Goal: Navigation & Orientation: Find specific page/section

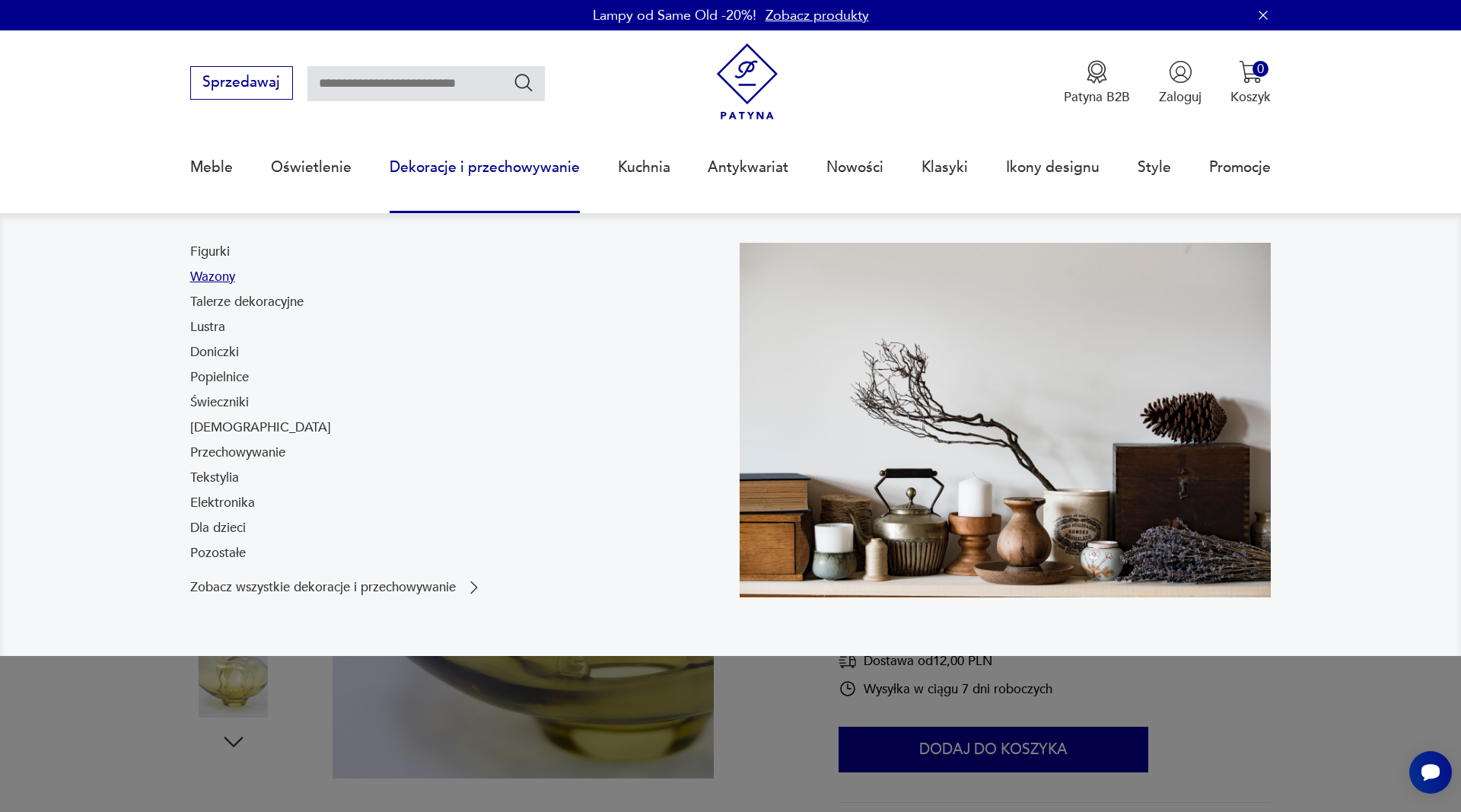
click at [214, 273] on link "Wazony" at bounding box center [212, 277] width 45 height 18
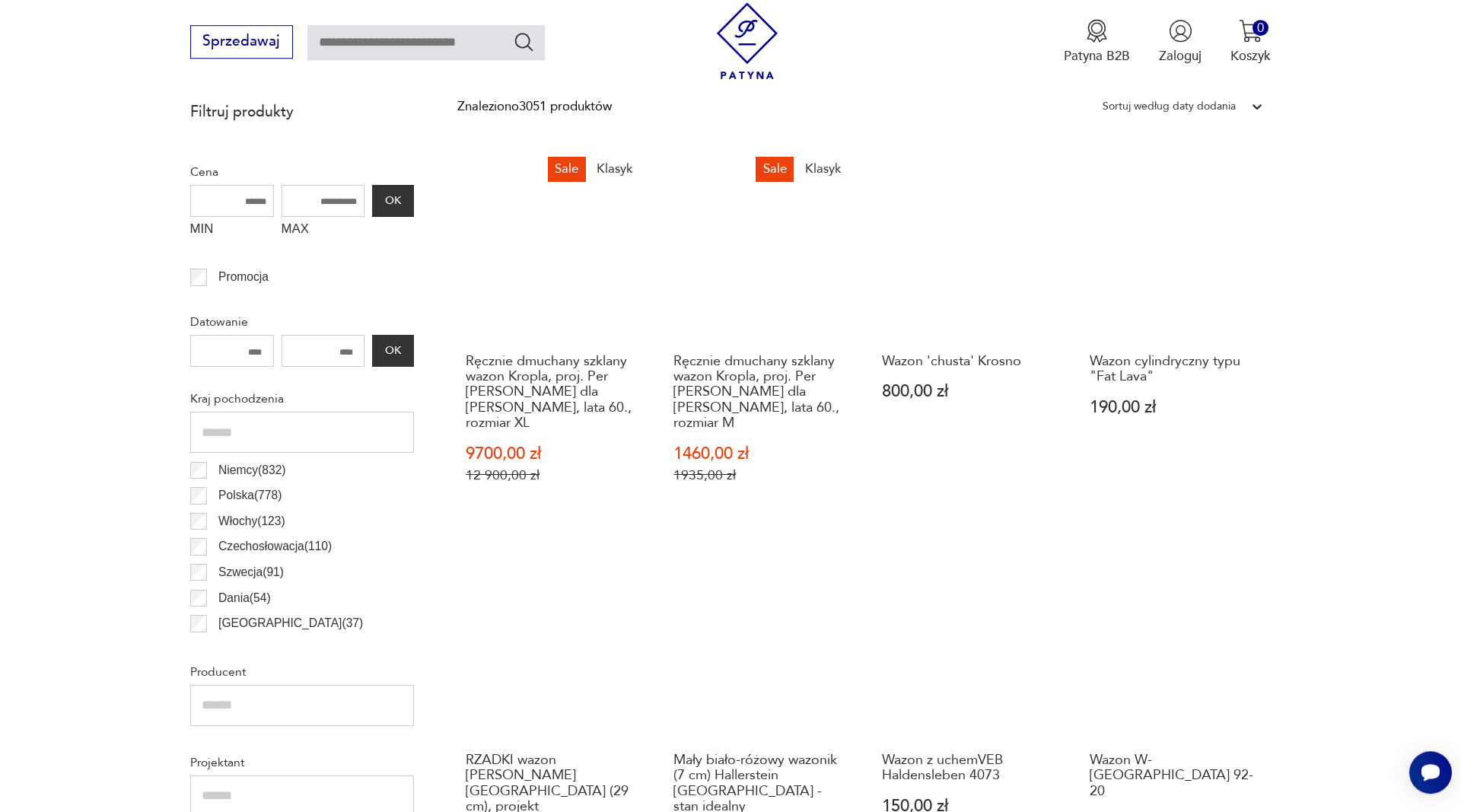
scroll to position [670, 0]
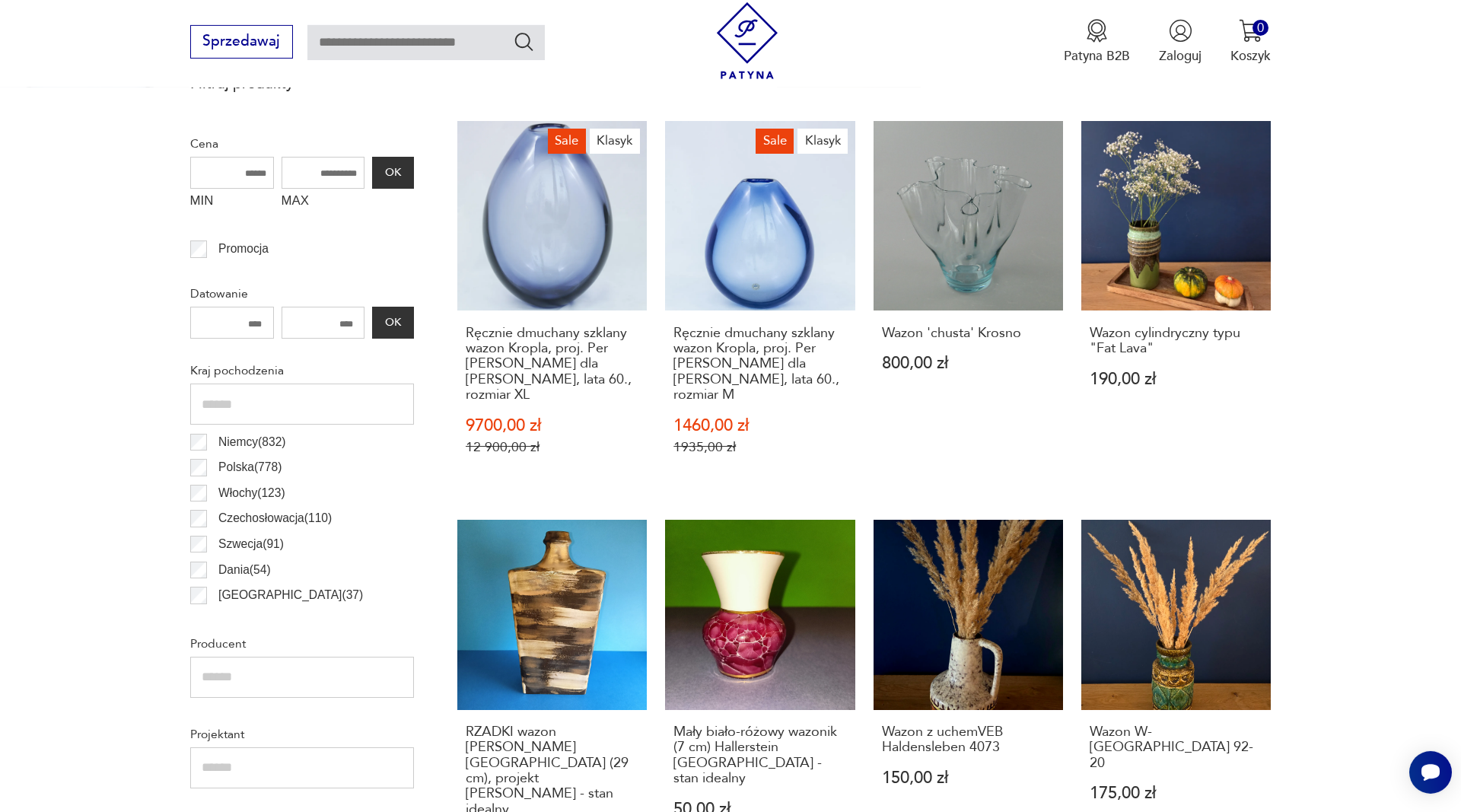
click at [230, 468] on p "Polska ( 778 )" at bounding box center [250, 467] width 63 height 20
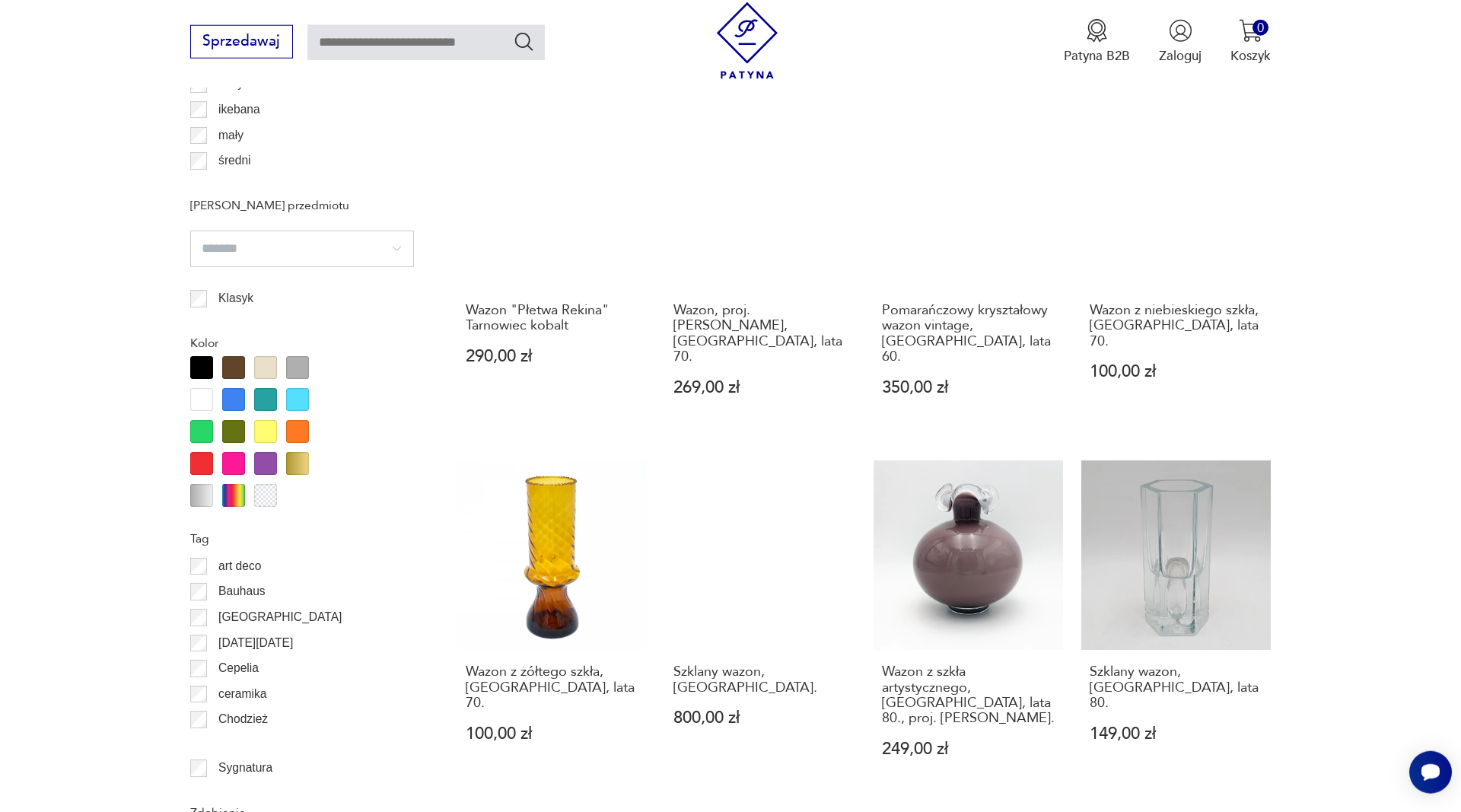
scroll to position [1670, 0]
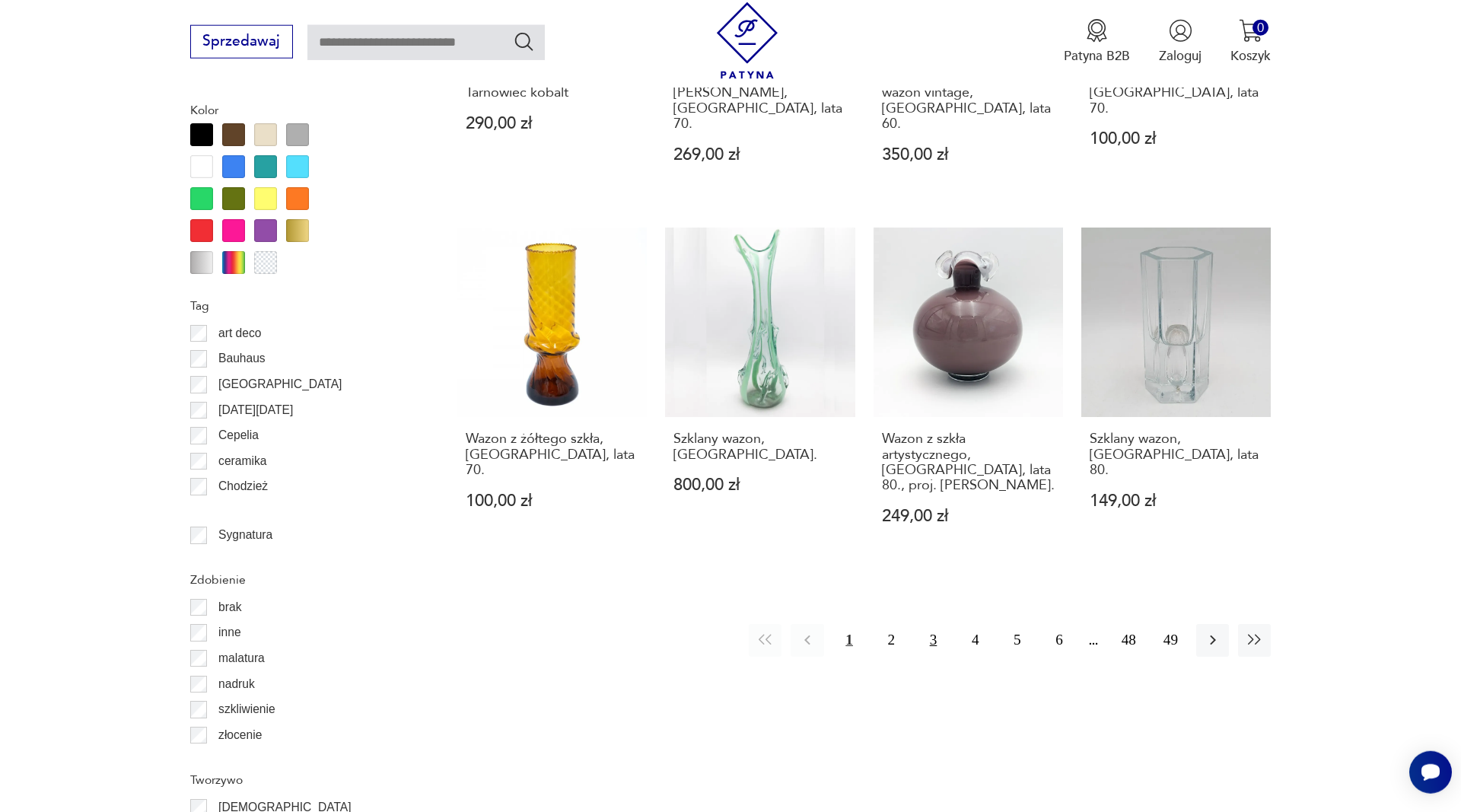
drag, startPoint x: 892, startPoint y: 596, endPoint x: 940, endPoint y: 602, distance: 48.4
click at [894, 624] on button "2" at bounding box center [892, 640] width 33 height 33
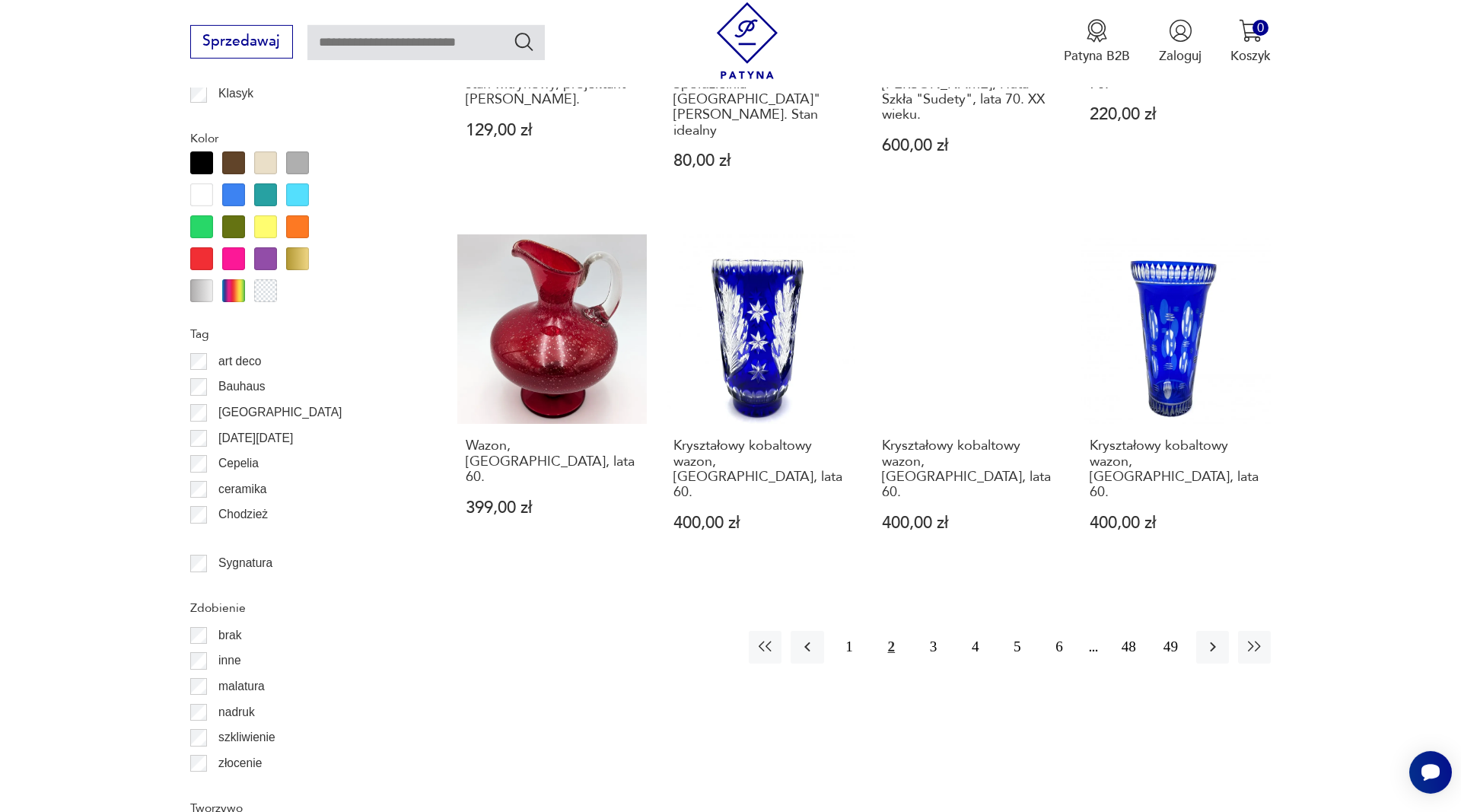
scroll to position [1748, 0]
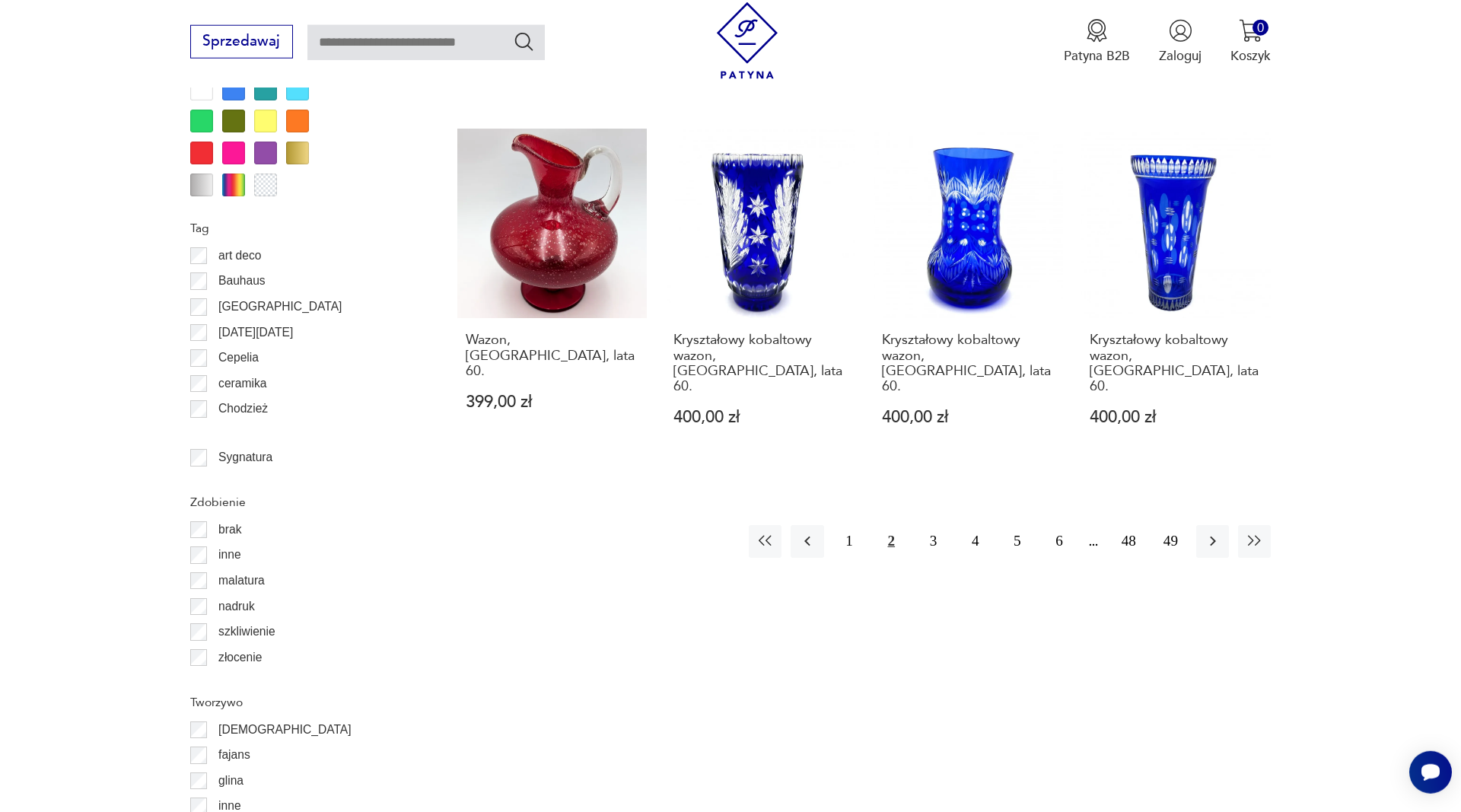
drag, startPoint x: 936, startPoint y: 444, endPoint x: 1183, endPoint y: 468, distance: 248.2
click at [936, 525] on button "3" at bounding box center [934, 541] width 33 height 33
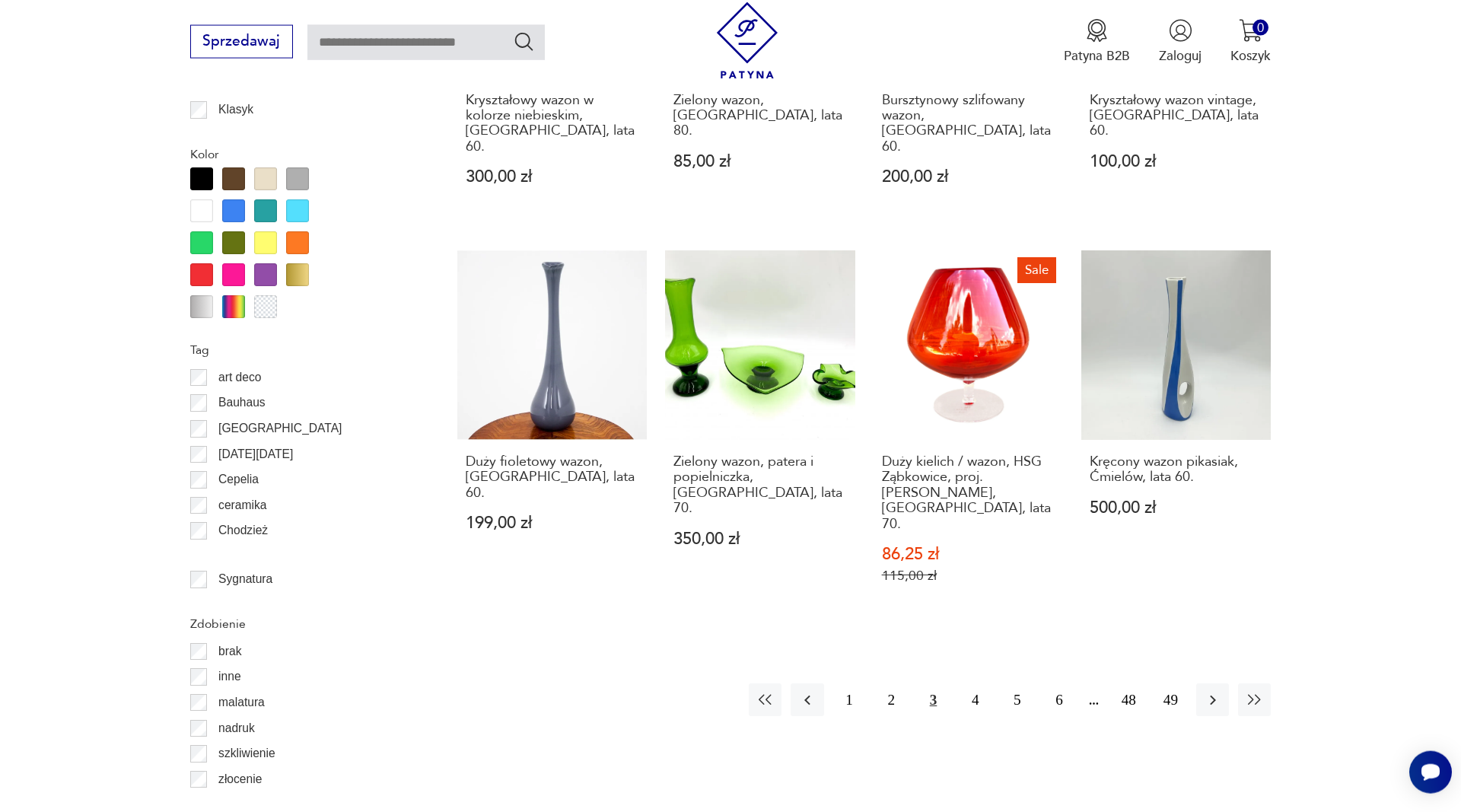
scroll to position [1670, 0]
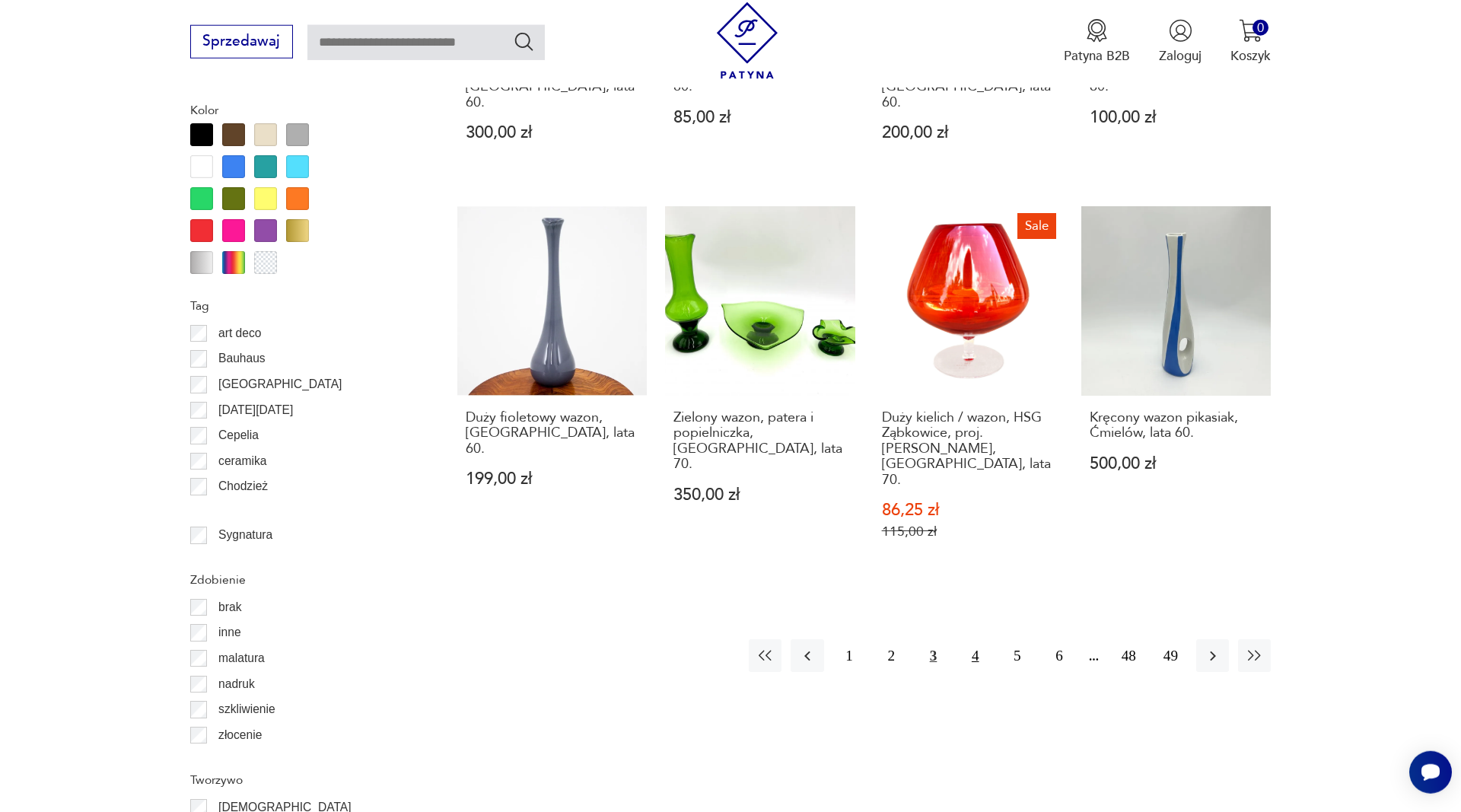
click at [980, 639] on button "4" at bounding box center [975, 656] width 33 height 33
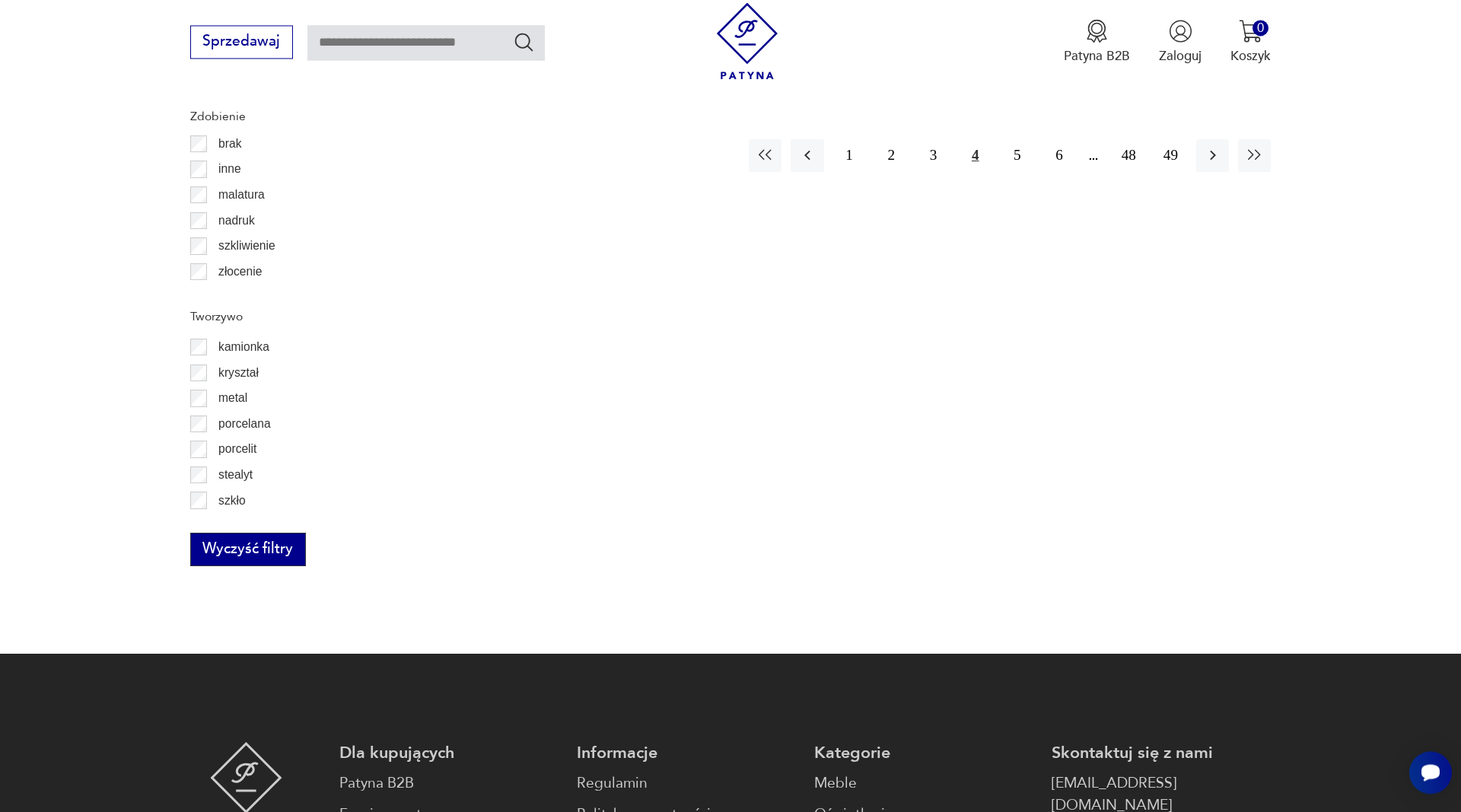
scroll to position [2136, 0]
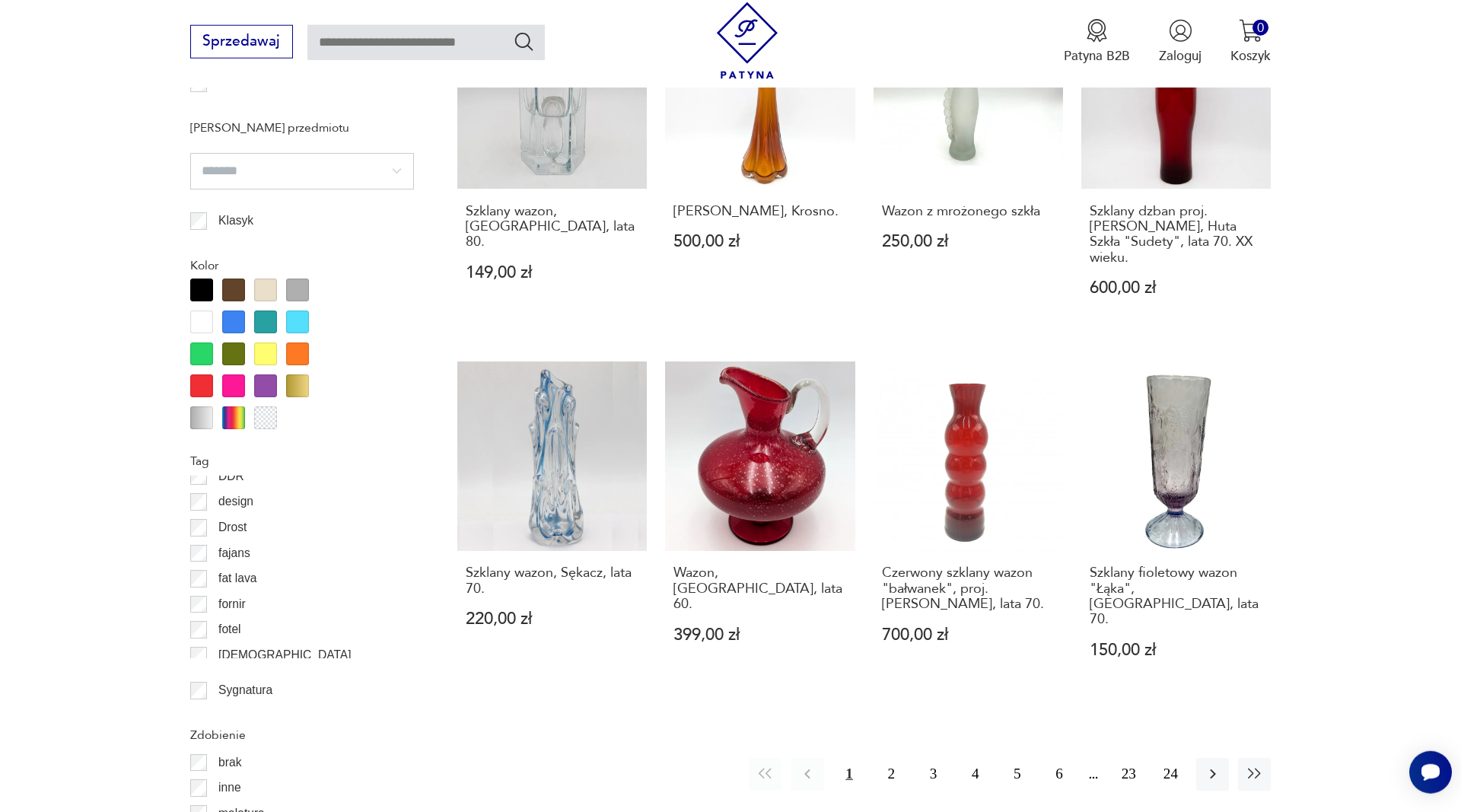
scroll to position [1670, 0]
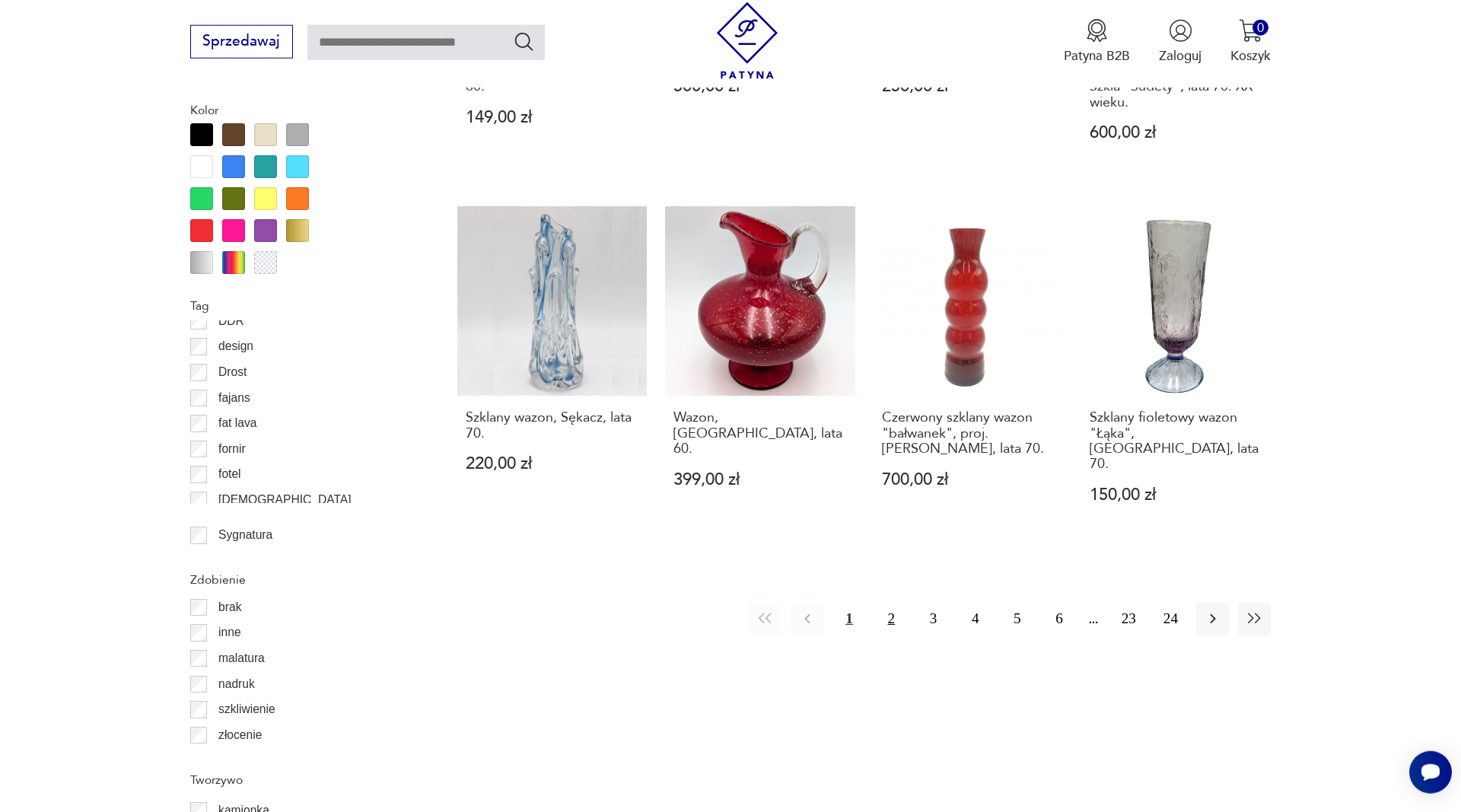
click at [880, 602] on button "2" at bounding box center [892, 619] width 33 height 33
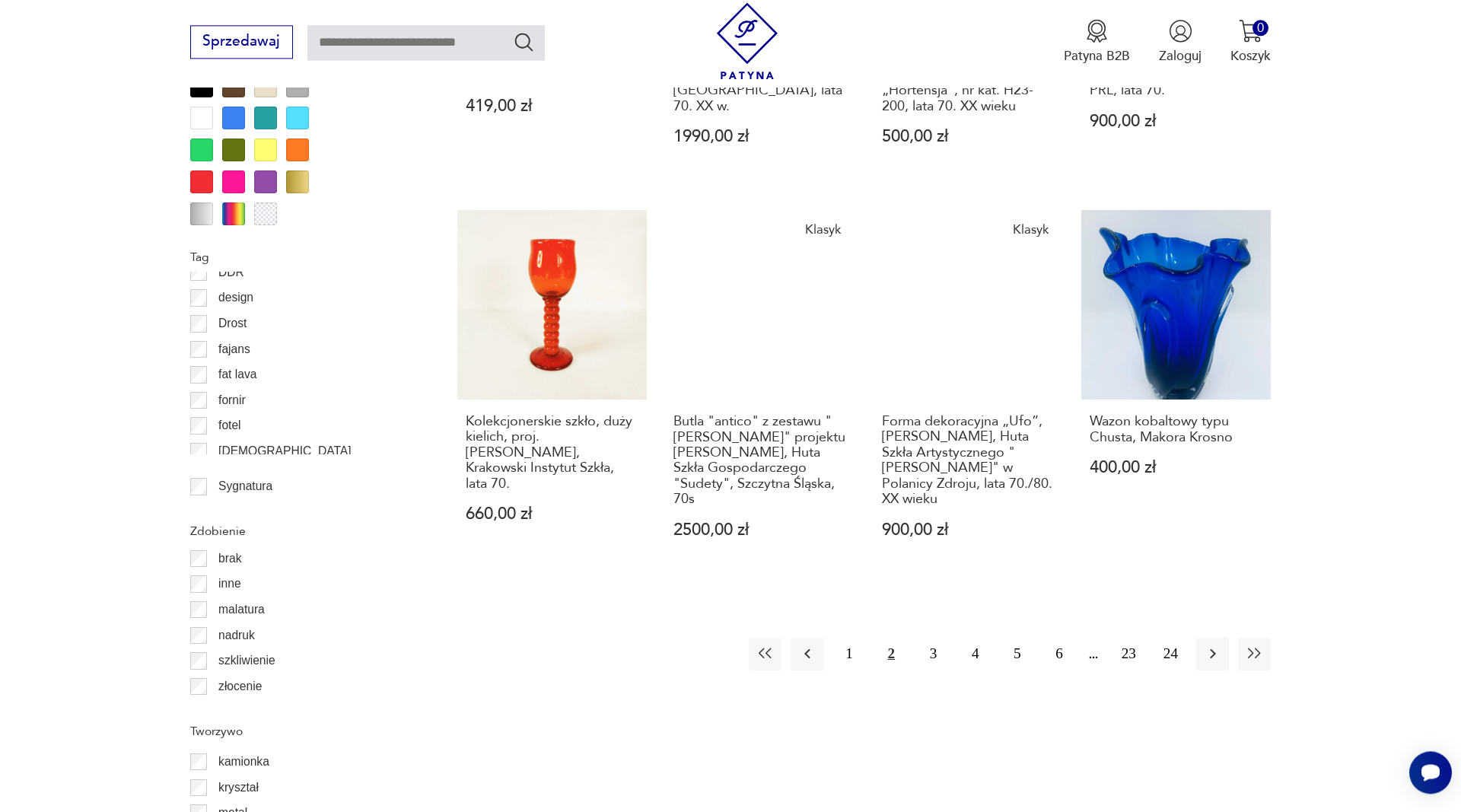
scroll to position [1748, 0]
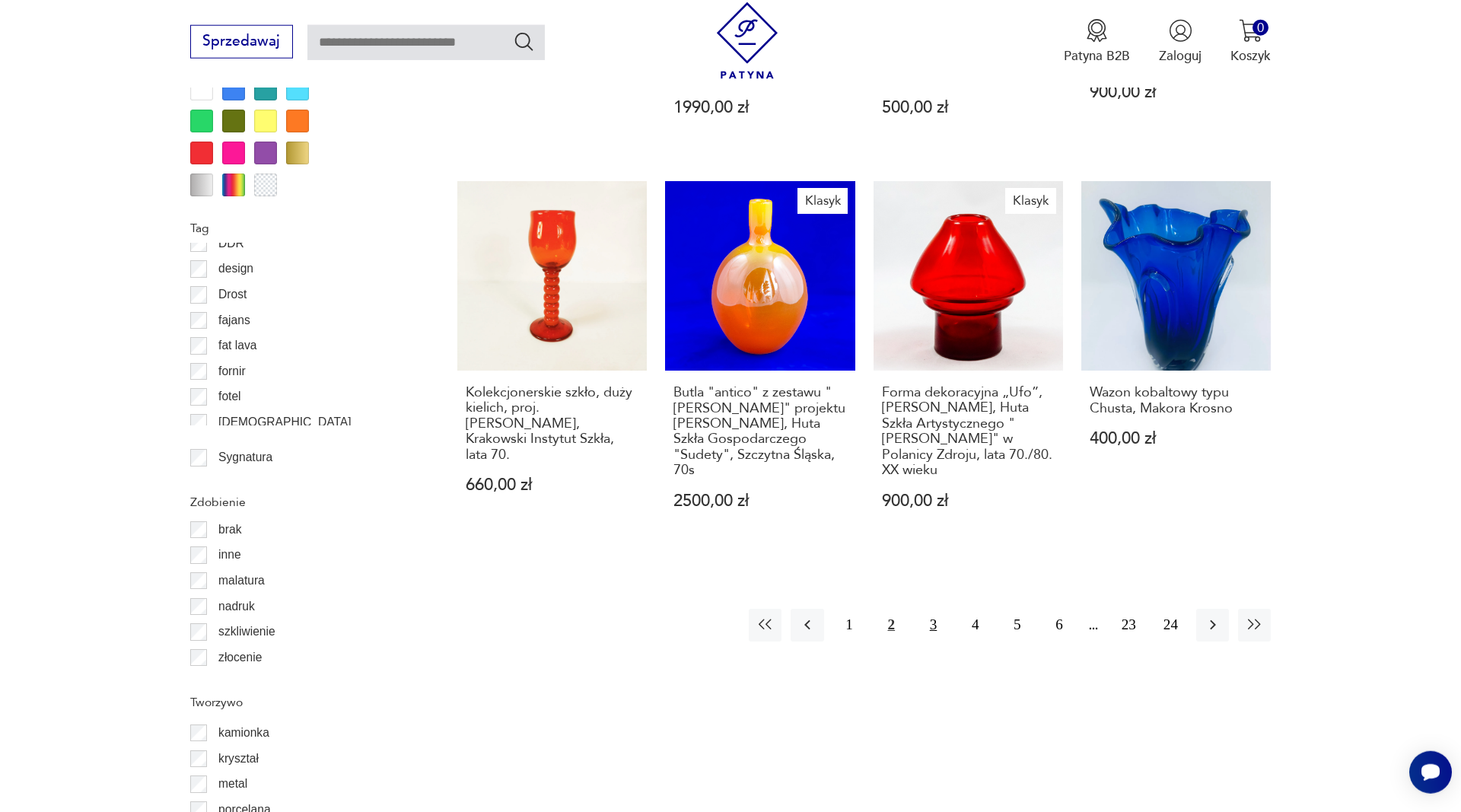
click at [928, 609] on button "3" at bounding box center [934, 625] width 33 height 33
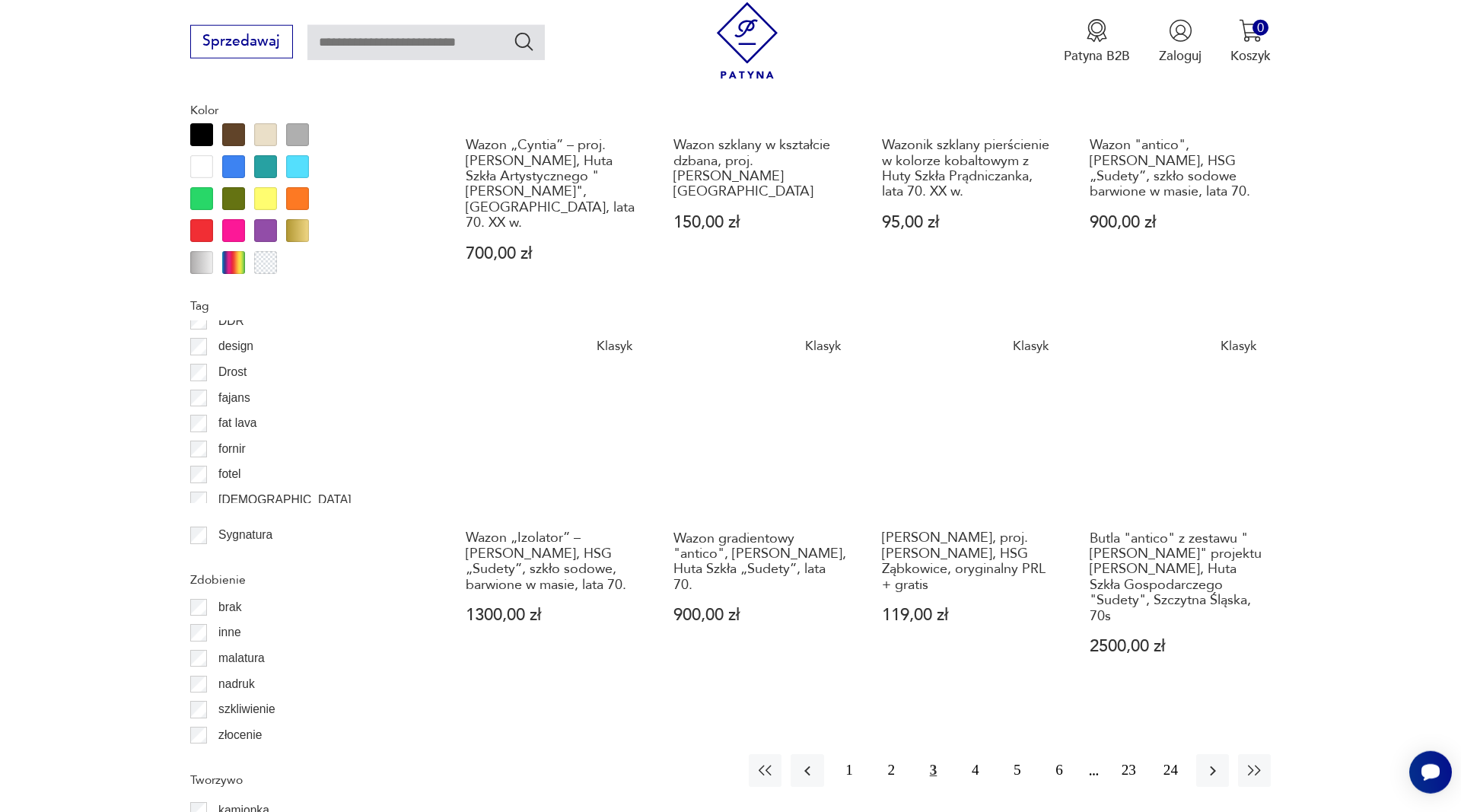
scroll to position [1748, 0]
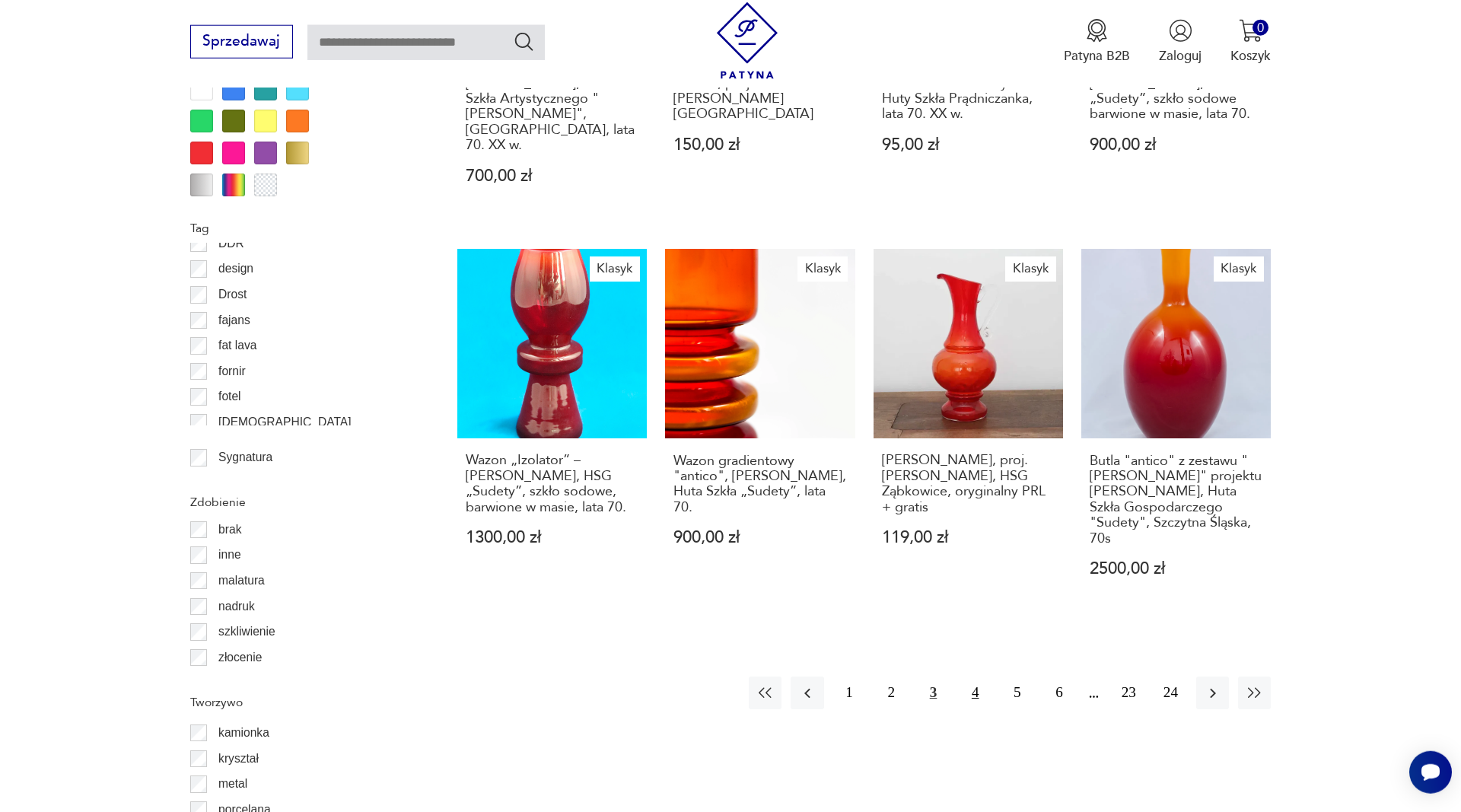
click at [978, 677] on button "4" at bounding box center [975, 693] width 33 height 33
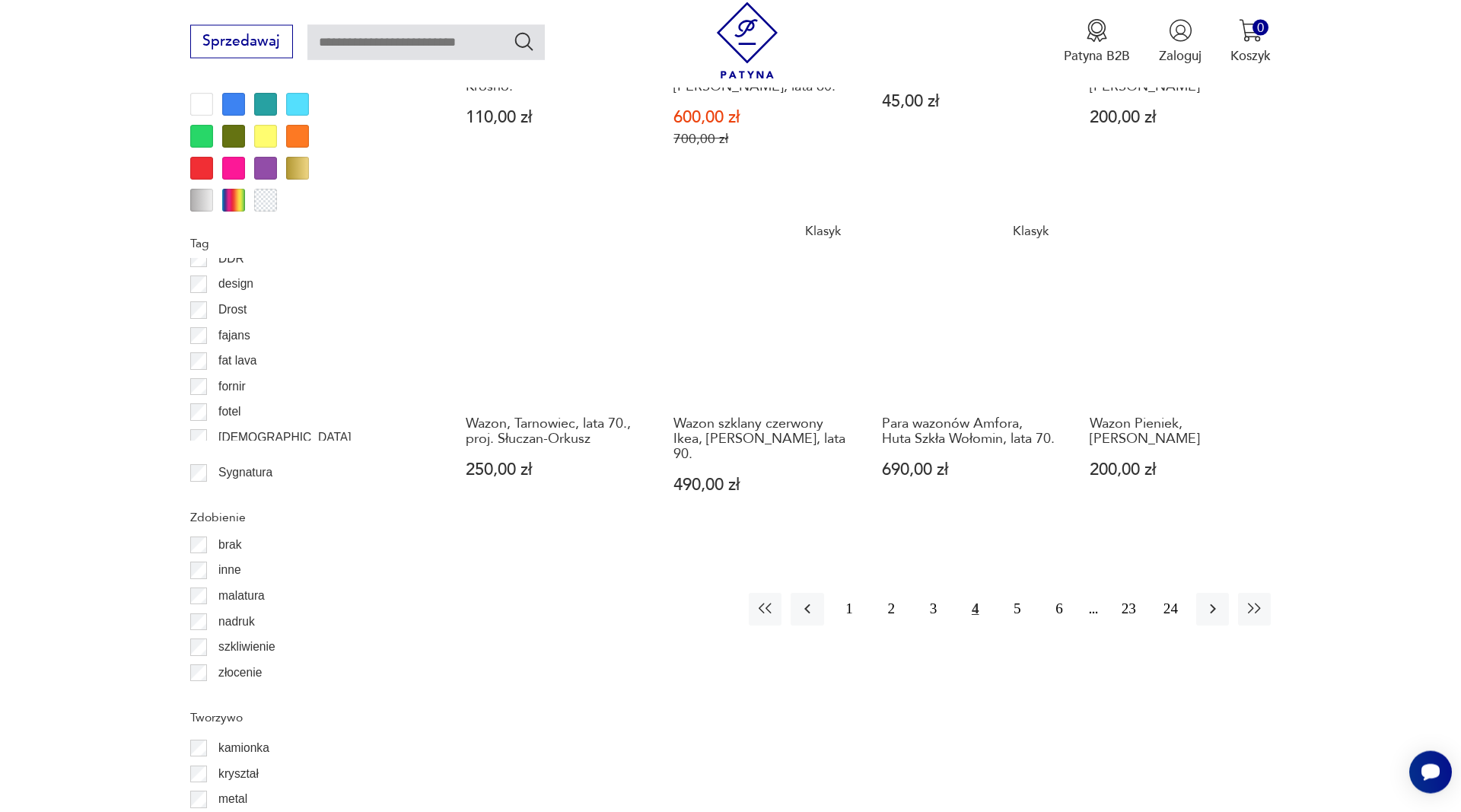
scroll to position [1748, 0]
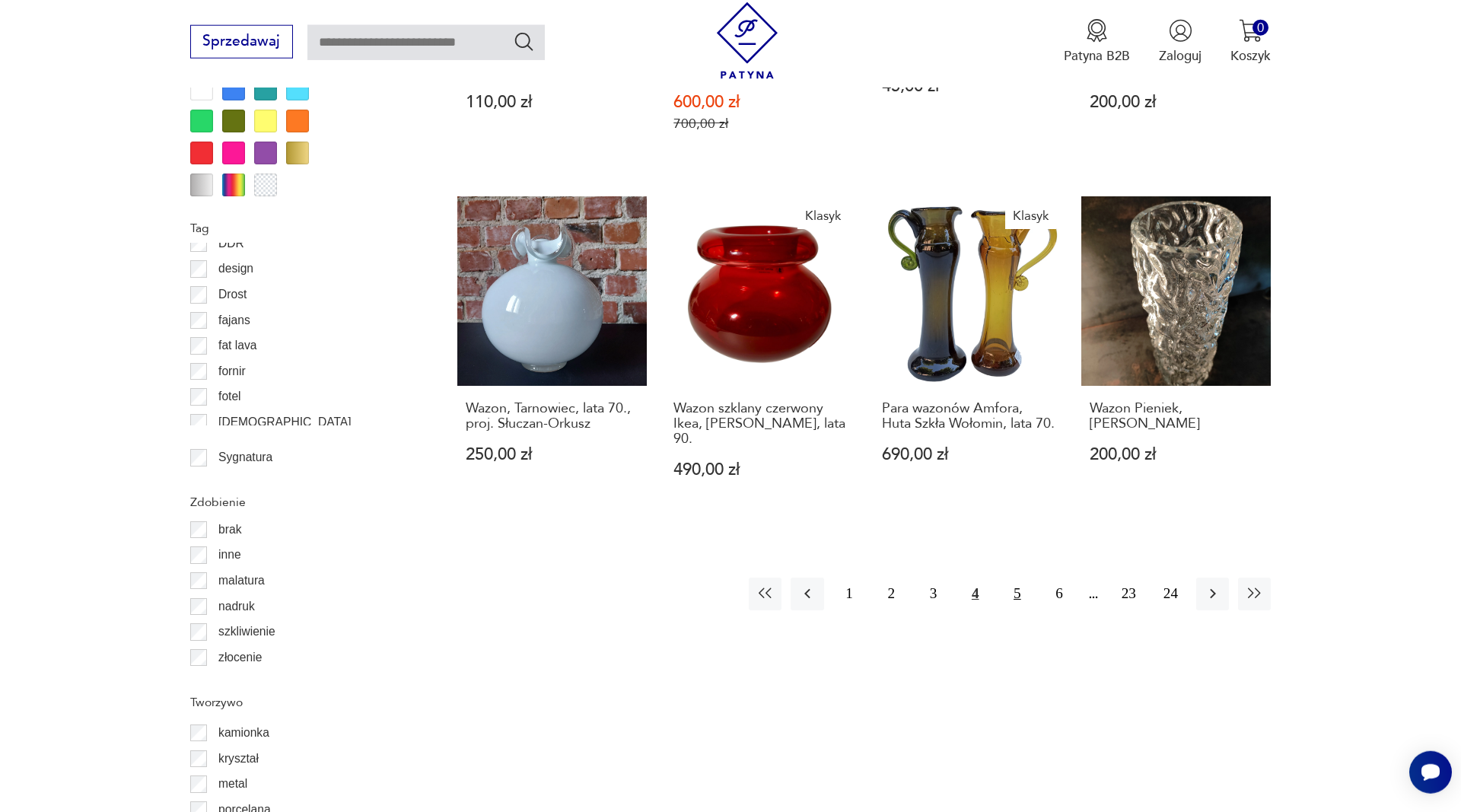
click at [1021, 577] on button "5" at bounding box center [1017, 594] width 33 height 33
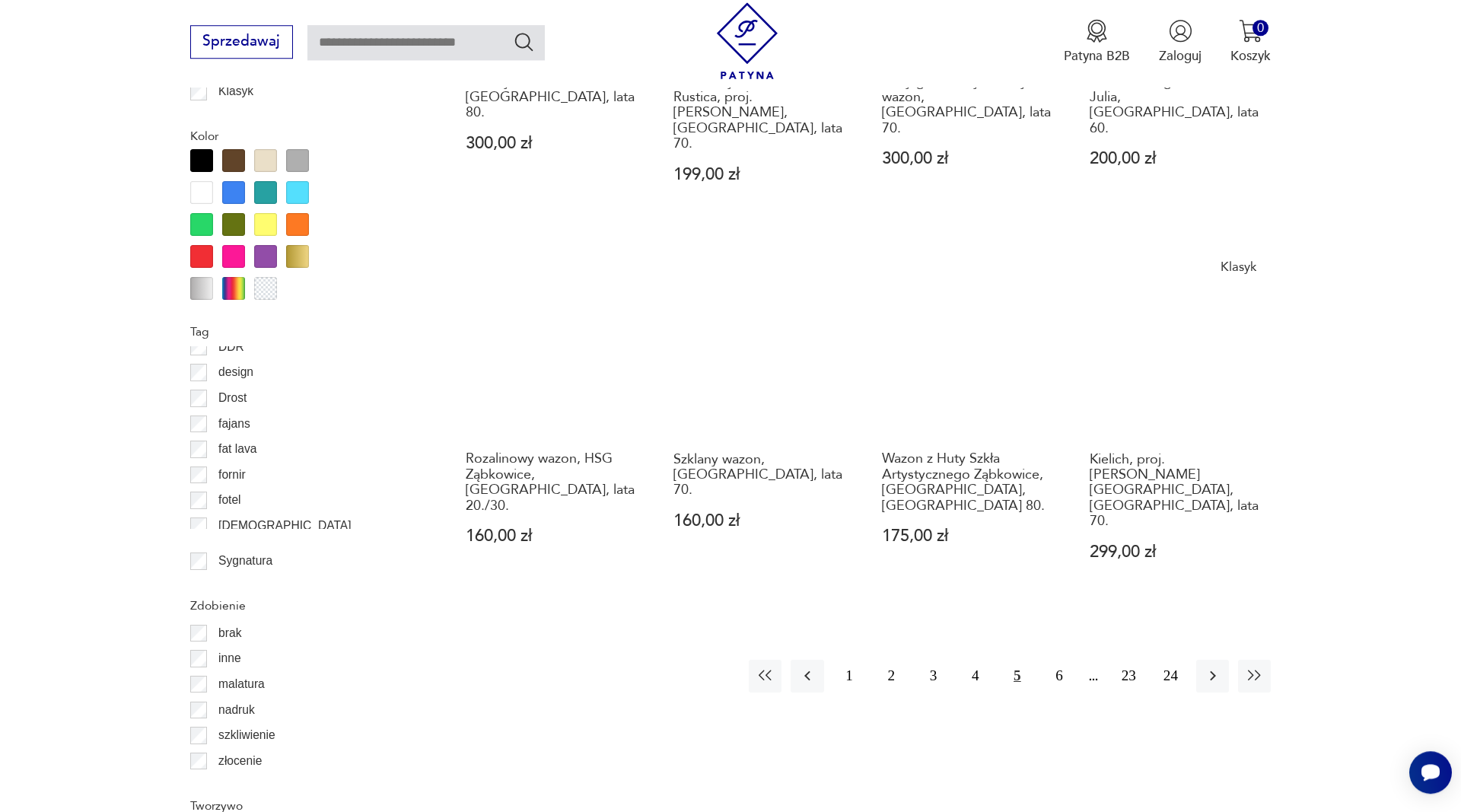
scroll to position [1670, 0]
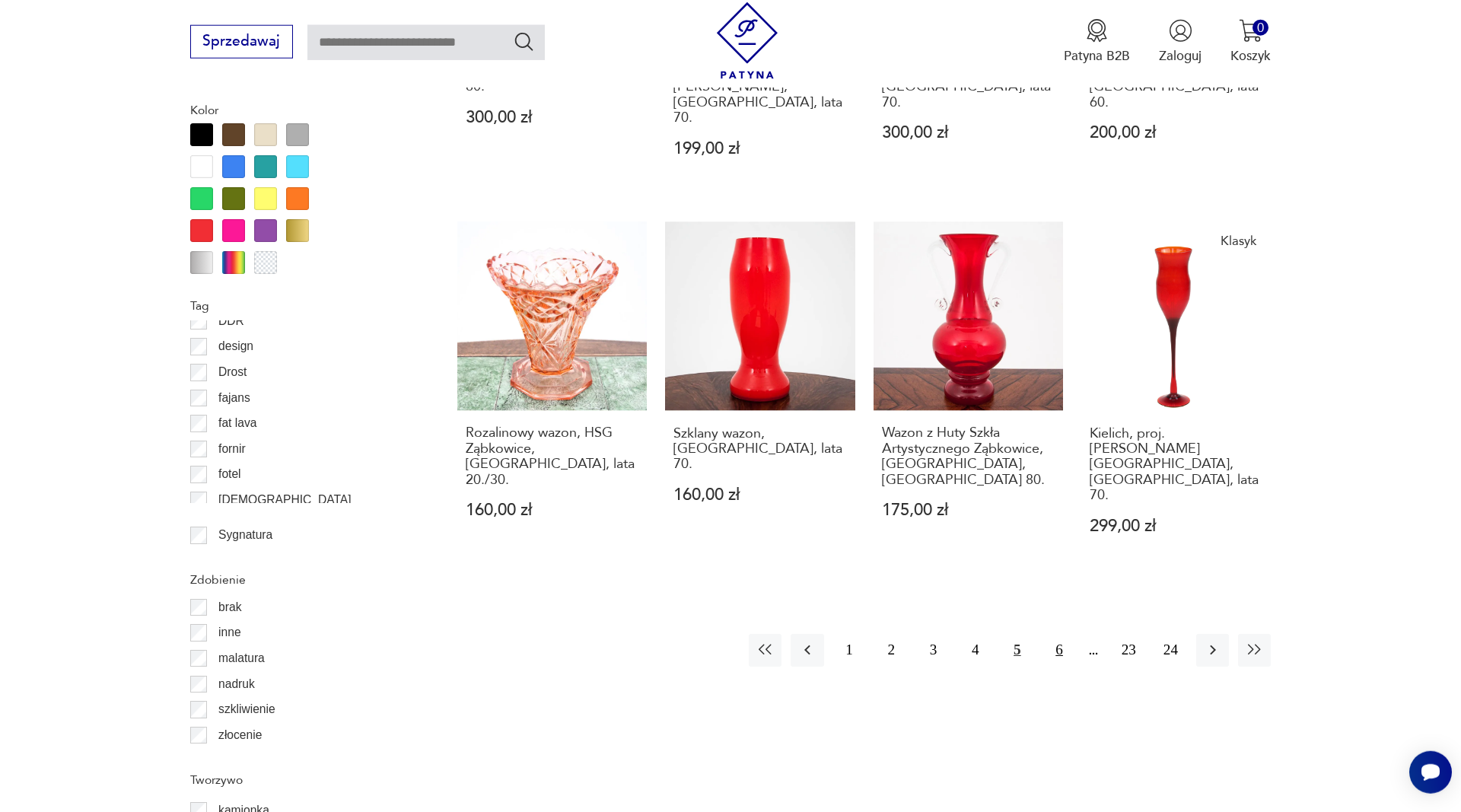
click at [1056, 634] on button "6" at bounding box center [1059, 650] width 33 height 33
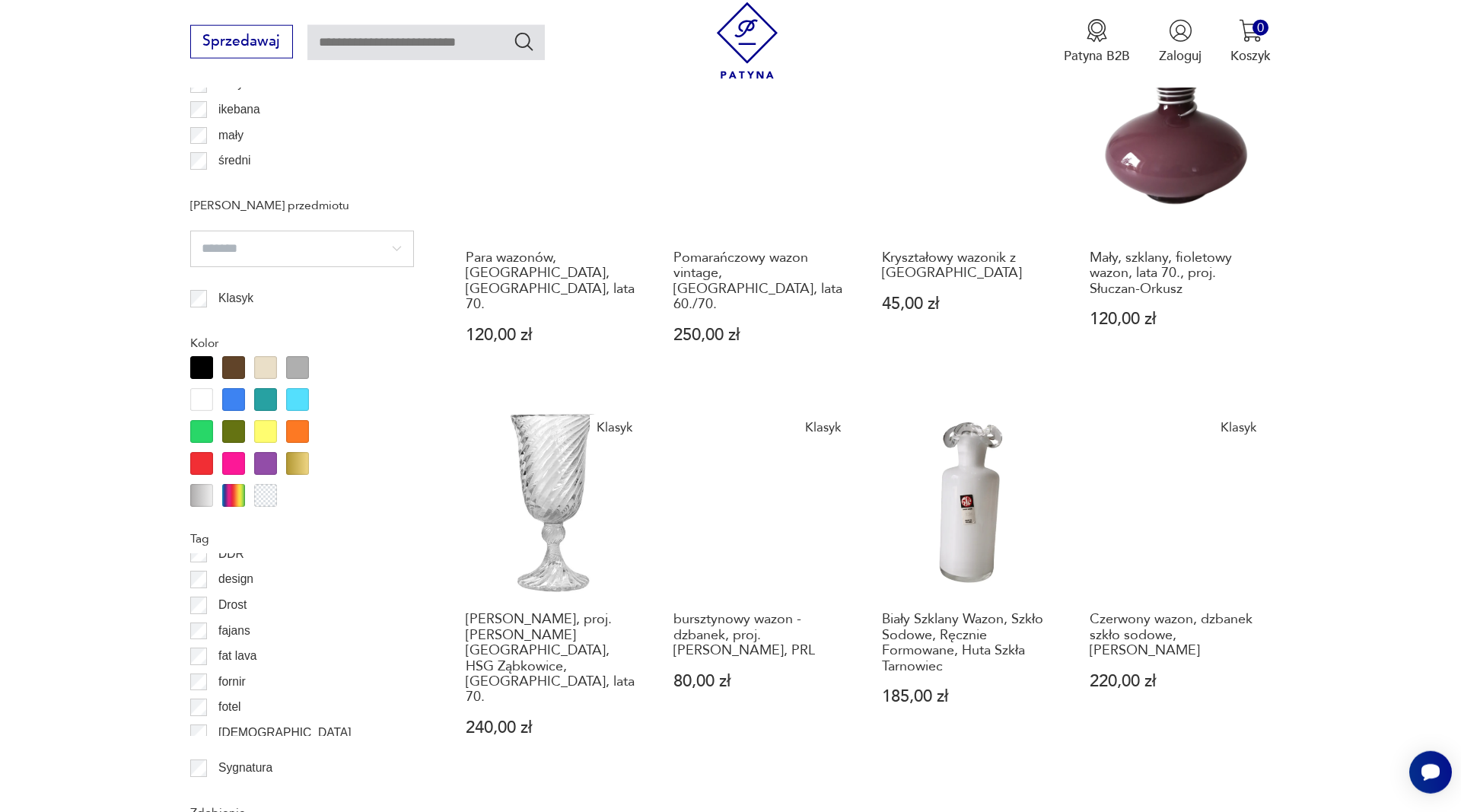
scroll to position [1593, 0]
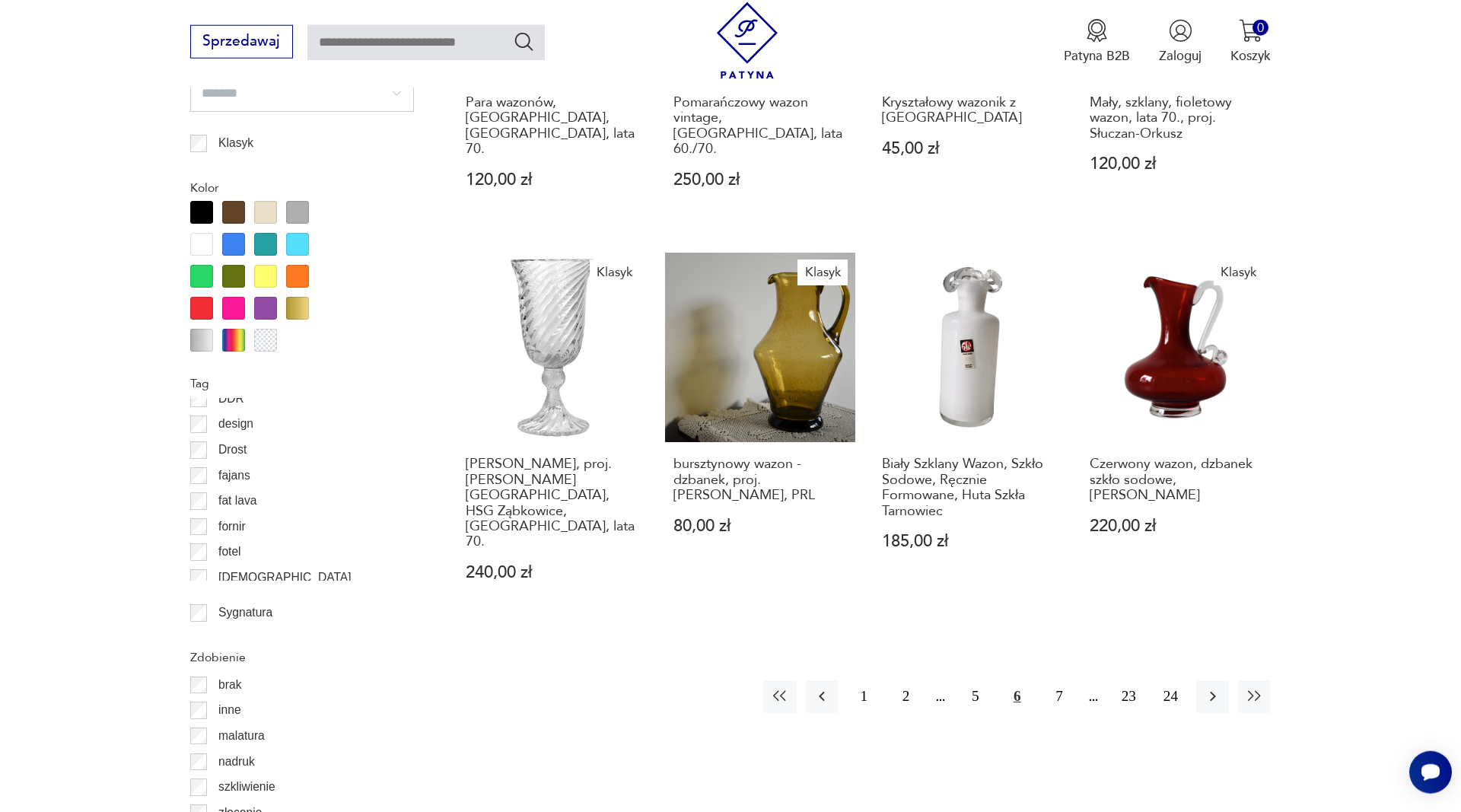
drag, startPoint x: 1062, startPoint y: 620, endPoint x: 1076, endPoint y: 629, distance: 16.6
click at [1064, 680] on button "7" at bounding box center [1059, 696] width 33 height 33
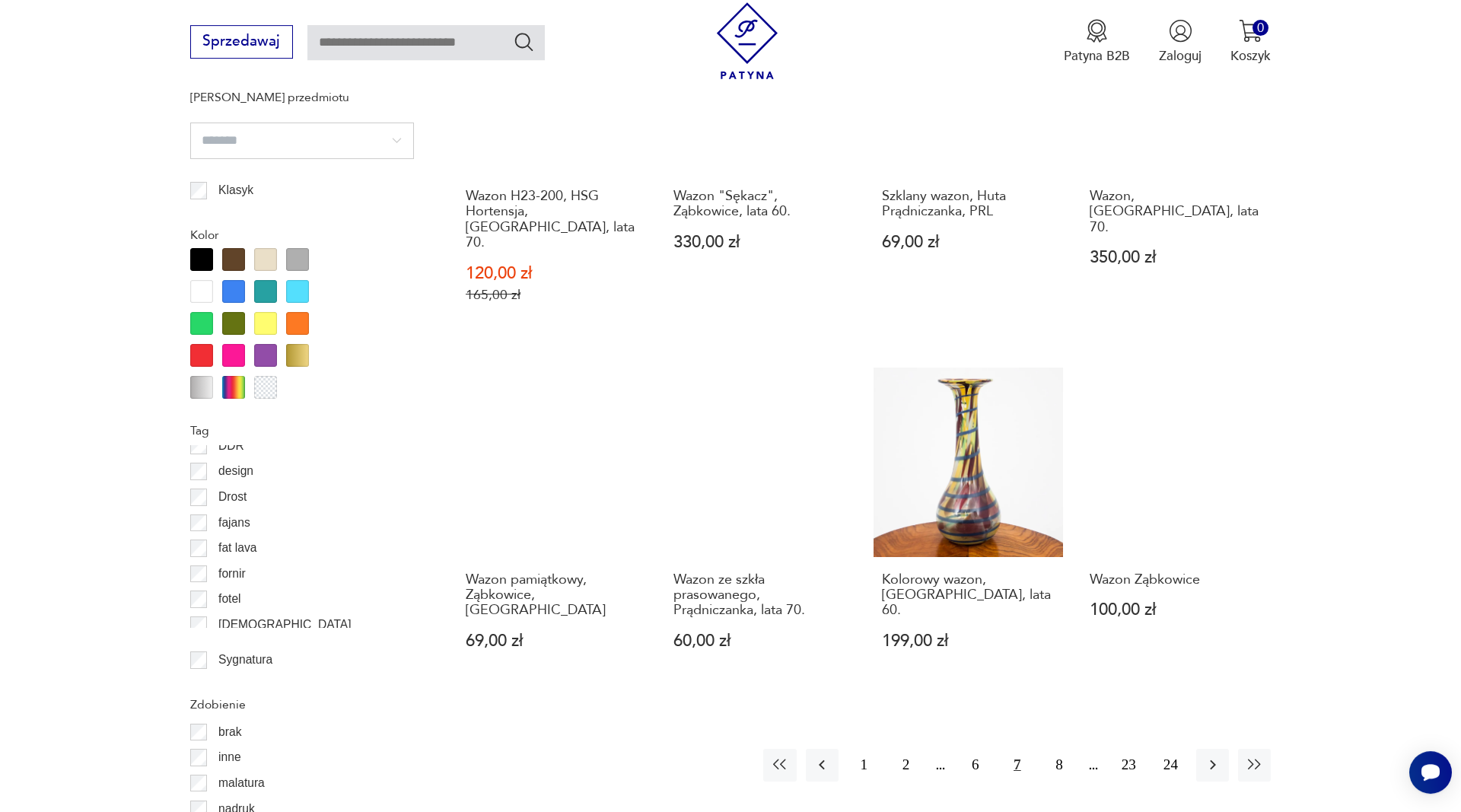
scroll to position [1748, 0]
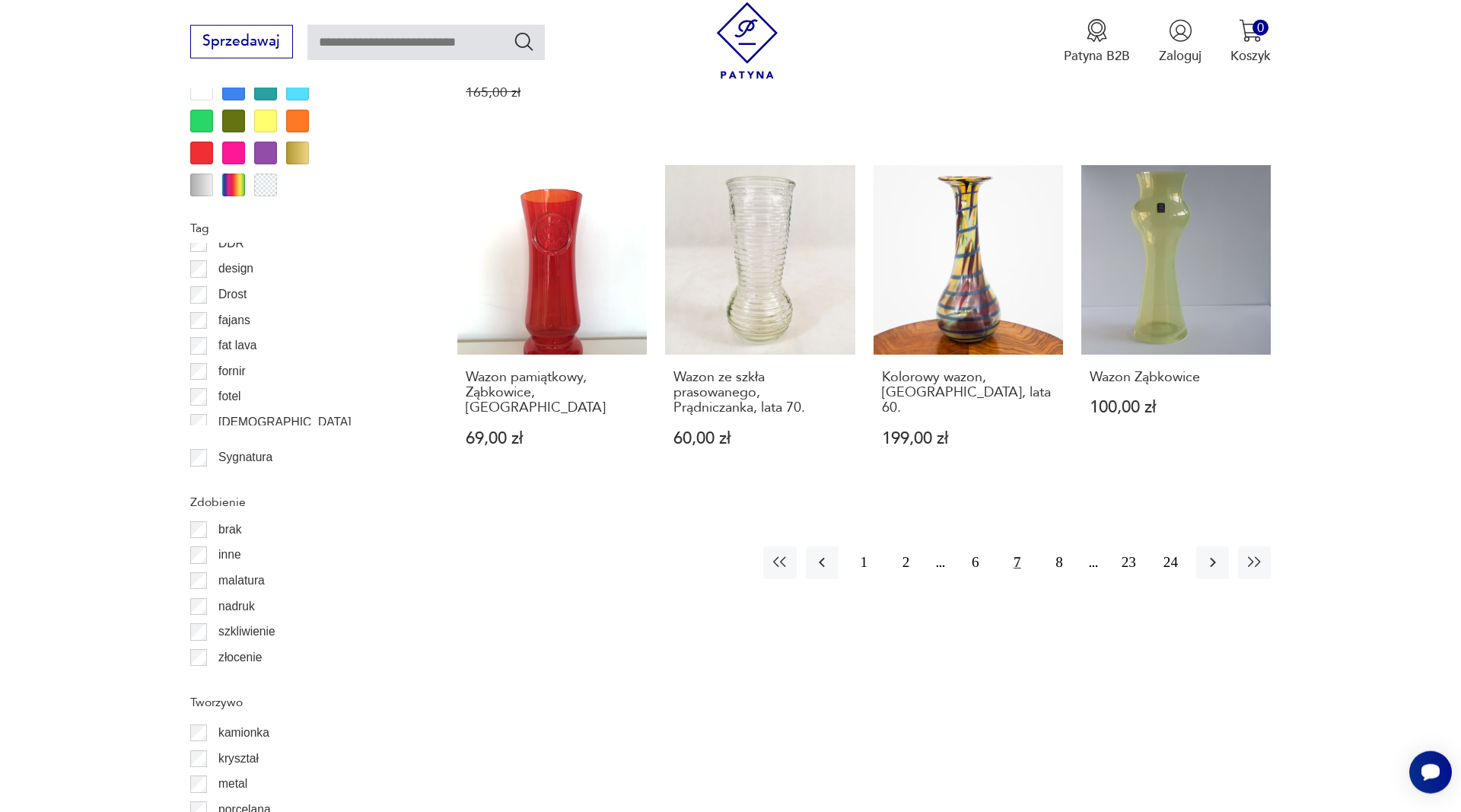
drag, startPoint x: 1059, startPoint y: 499, endPoint x: 1141, endPoint y: 550, distance: 96.6
click at [1061, 546] on button "8" at bounding box center [1059, 563] width 33 height 33
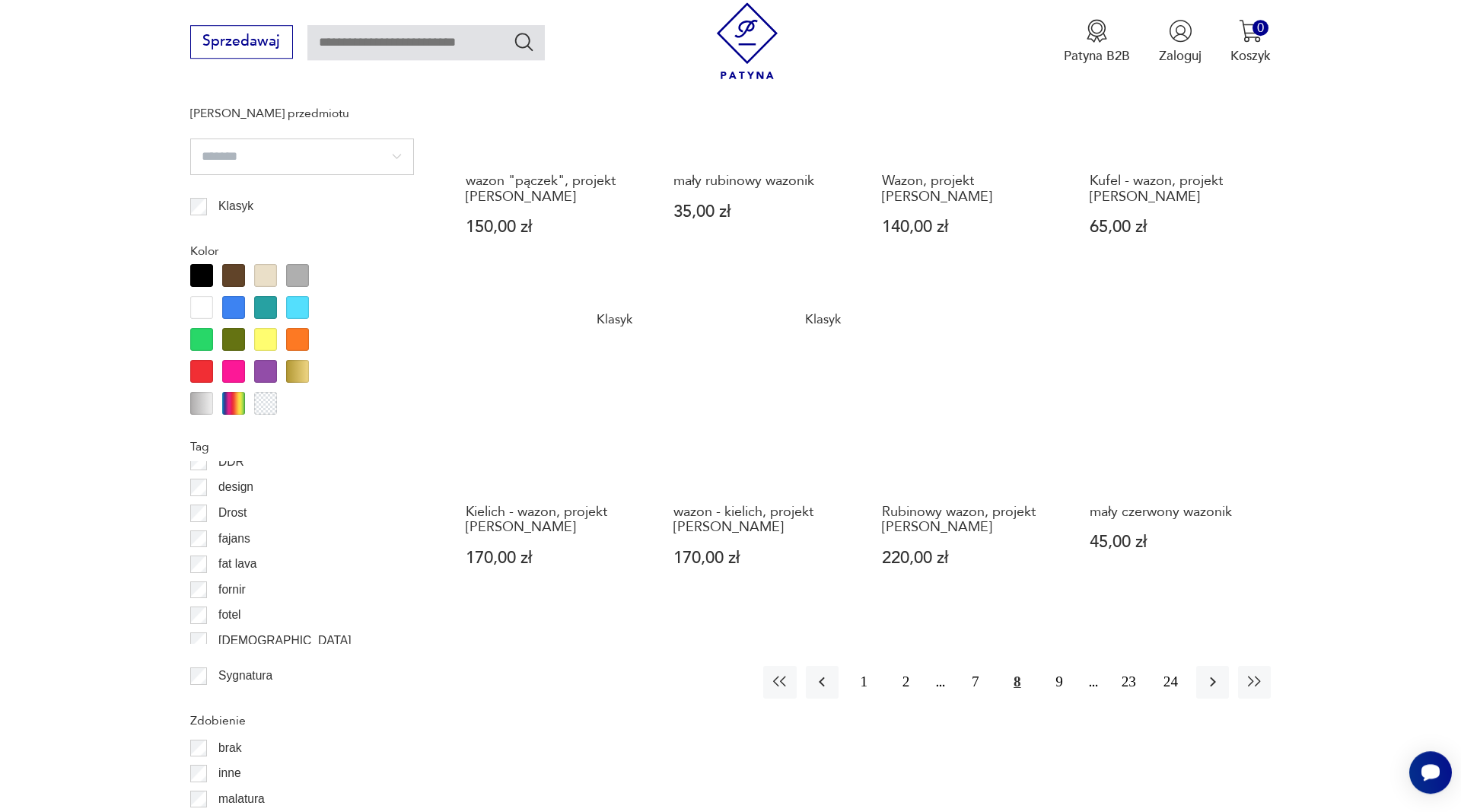
scroll to position [1593, 0]
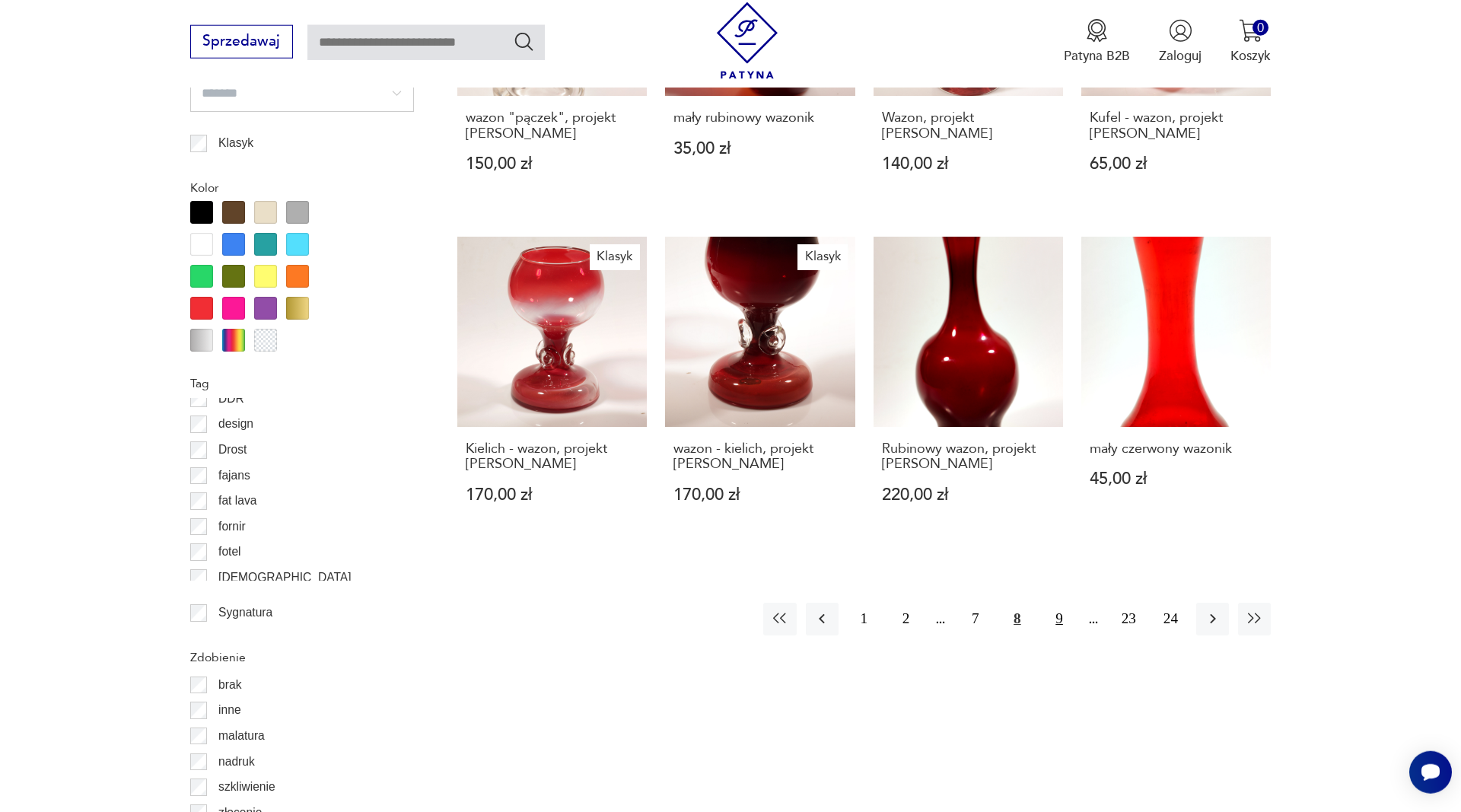
click at [1056, 602] on button "9" at bounding box center [1059, 619] width 33 height 33
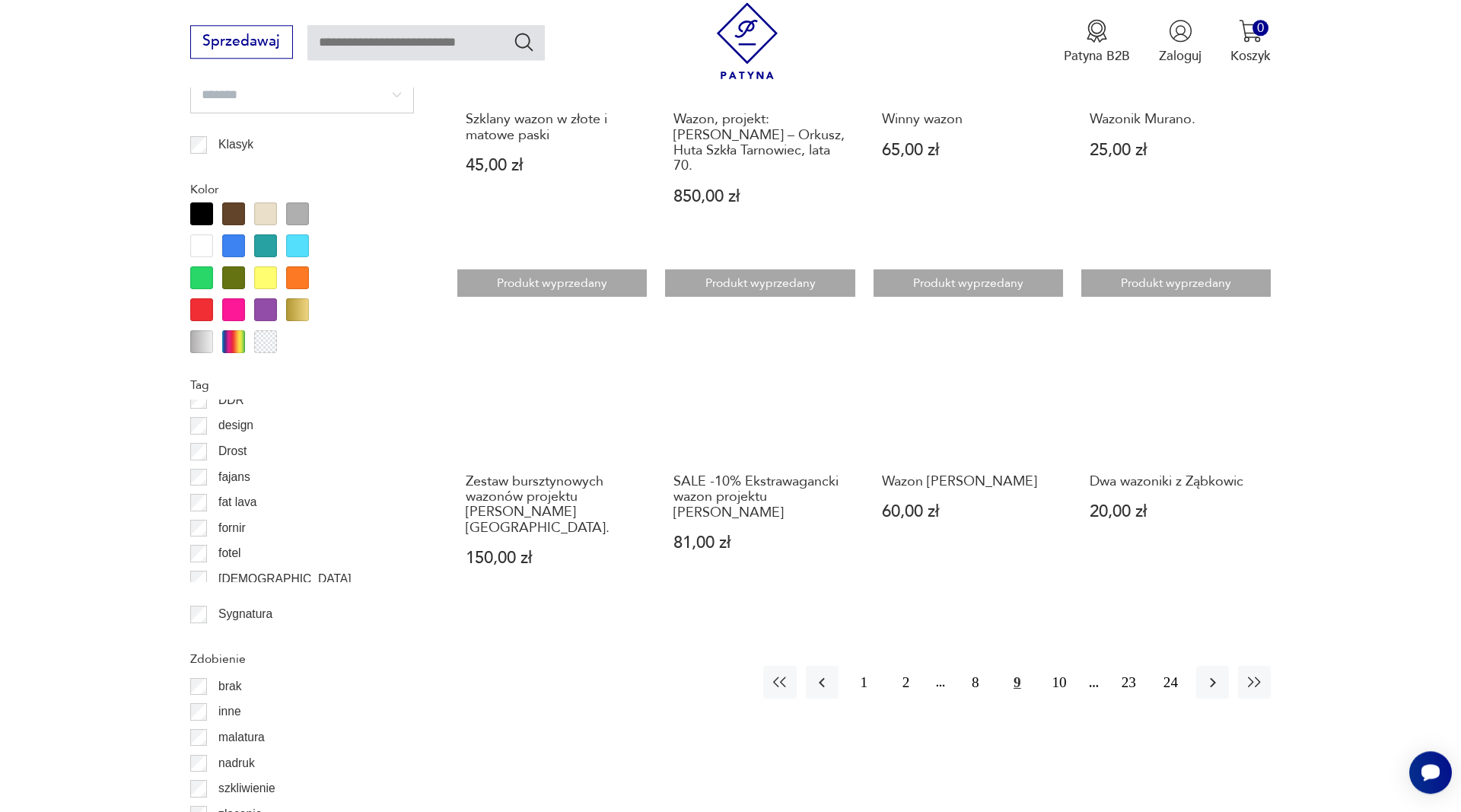
scroll to position [1593, 0]
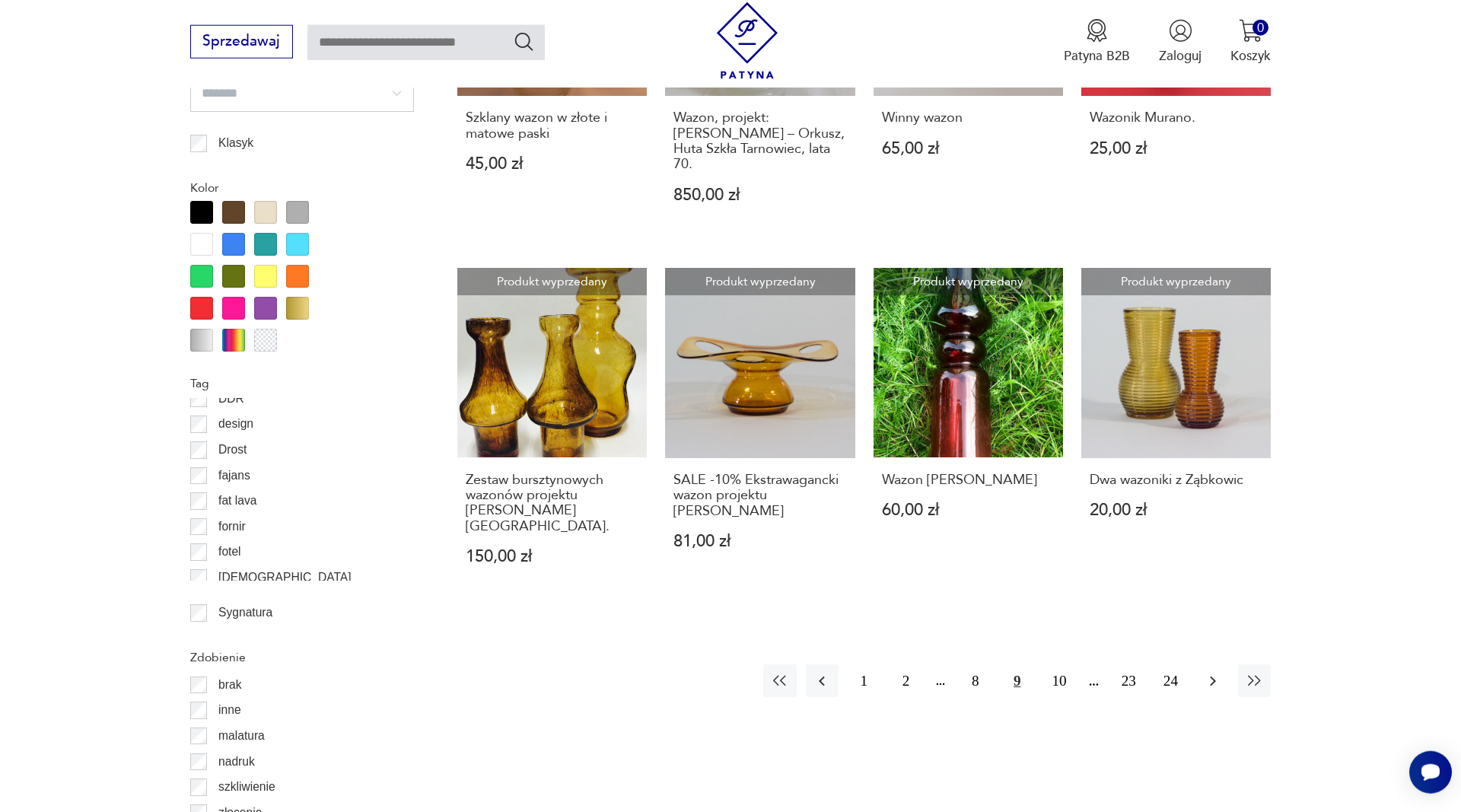
click at [1222, 664] on button "button" at bounding box center [1213, 681] width 33 height 33
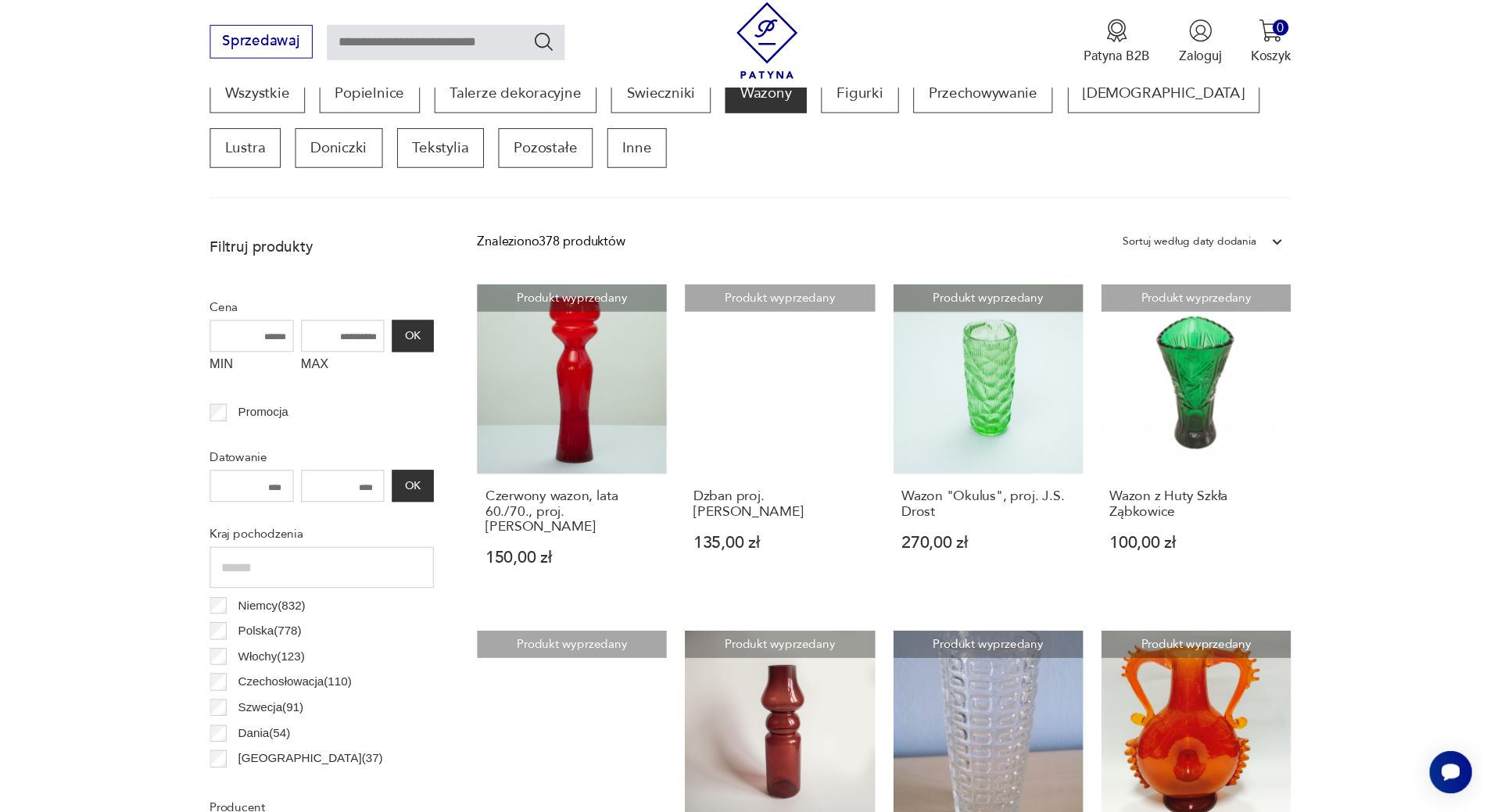
scroll to position [759, 0]
